Goal: Task Accomplishment & Management: Use online tool/utility

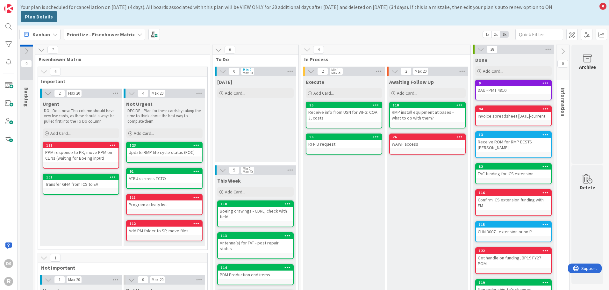
scroll to position [157, 1]
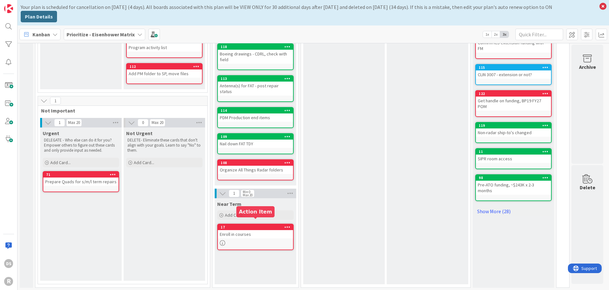
click at [252, 225] on div "17" at bounding box center [257, 227] width 72 height 4
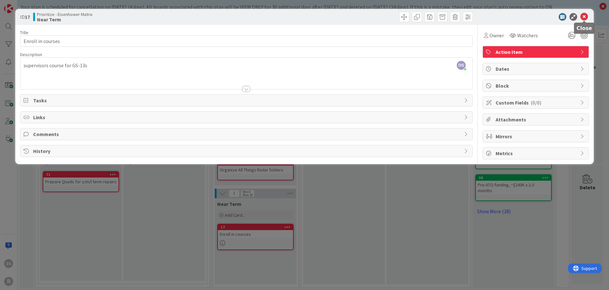
click at [584, 17] on icon at bounding box center [584, 17] width 8 height 8
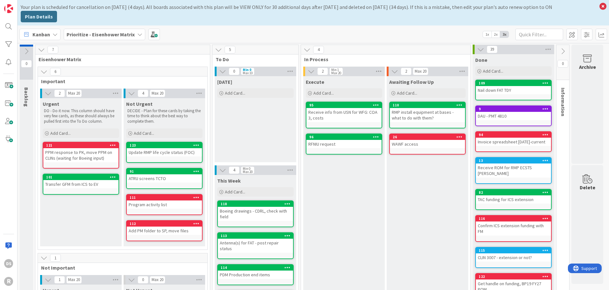
scroll to position [0, 0]
